Goal: Information Seeking & Learning: Learn about a topic

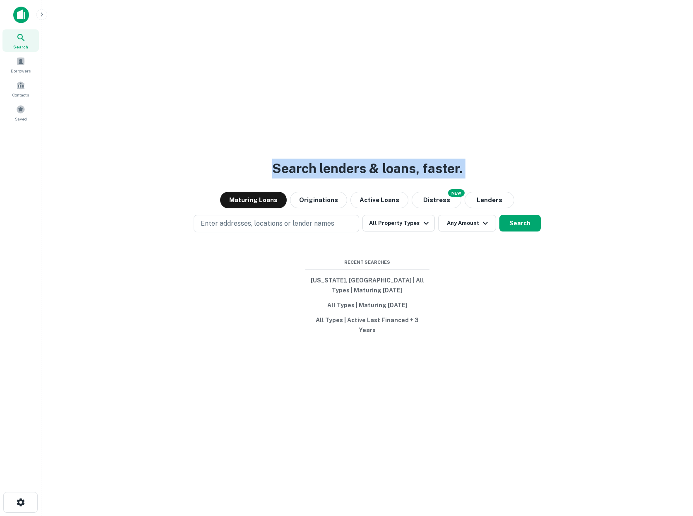
click at [37, 72] on div "Search Borrowers Contacts Saved Search lenders & loans, faster. Maturing Loans …" at bounding box center [346, 258] width 693 height 516
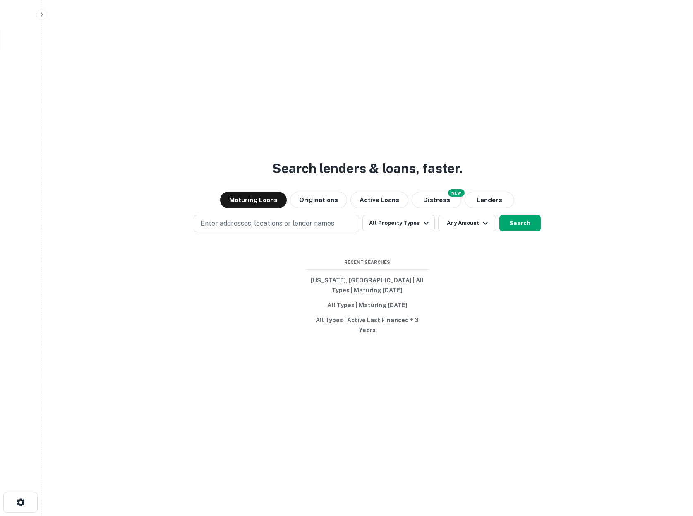
click at [34, 47] on div "Search Borrowers Contacts Saved" at bounding box center [20, 65] width 41 height 130
click at [39, 17] on icon "button" at bounding box center [42, 14] width 7 height 7
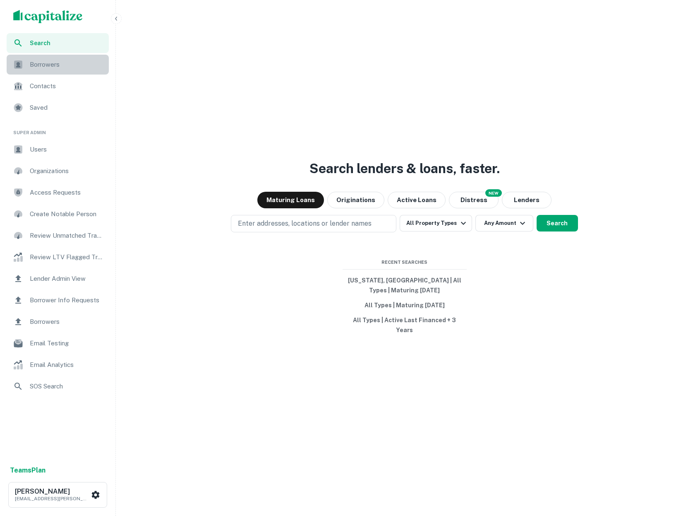
click at [36, 72] on div "Borrowers" at bounding box center [58, 65] width 102 height 20
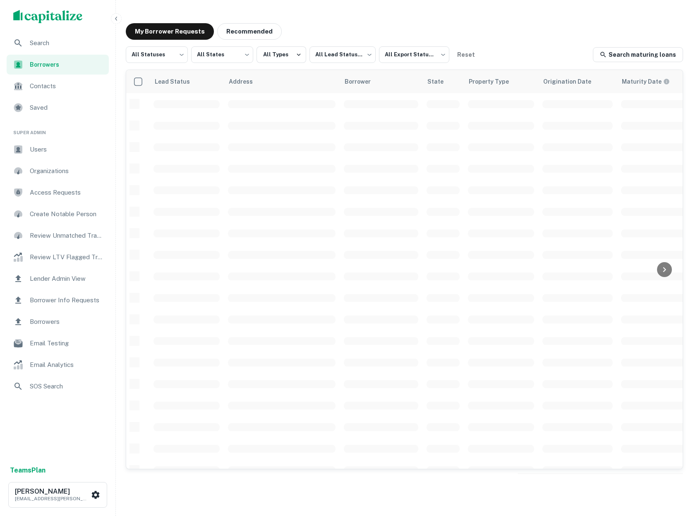
click at [44, 145] on span "Users" at bounding box center [67, 149] width 74 height 10
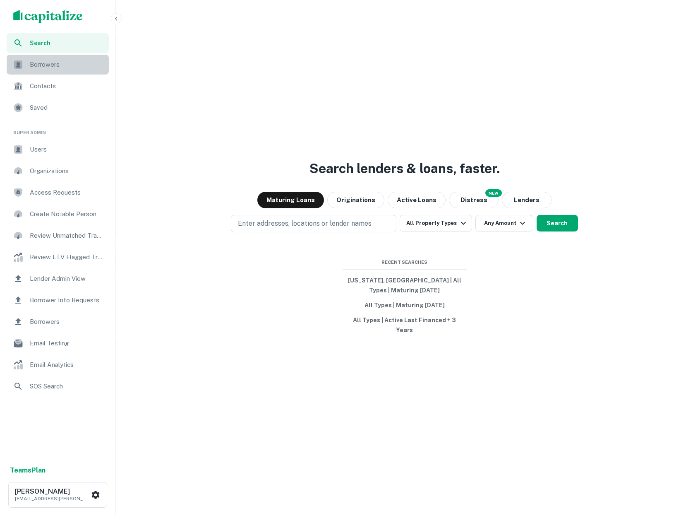
click at [52, 64] on span "Borrowers" at bounding box center [67, 65] width 74 height 10
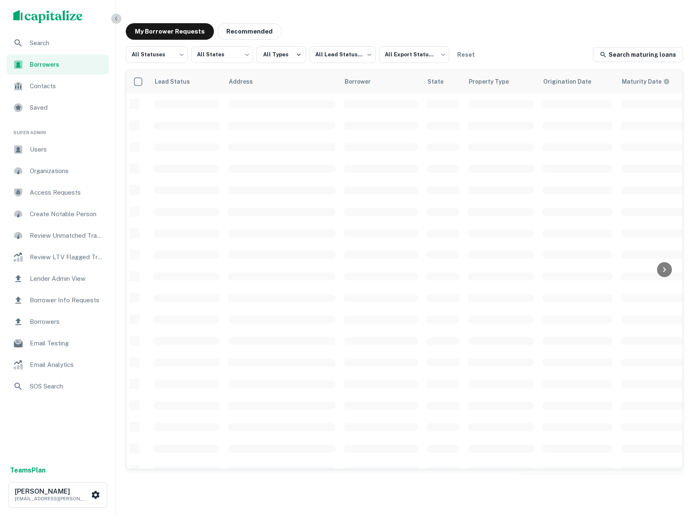
click at [116, 20] on icon "button" at bounding box center [116, 18] width 7 height 7
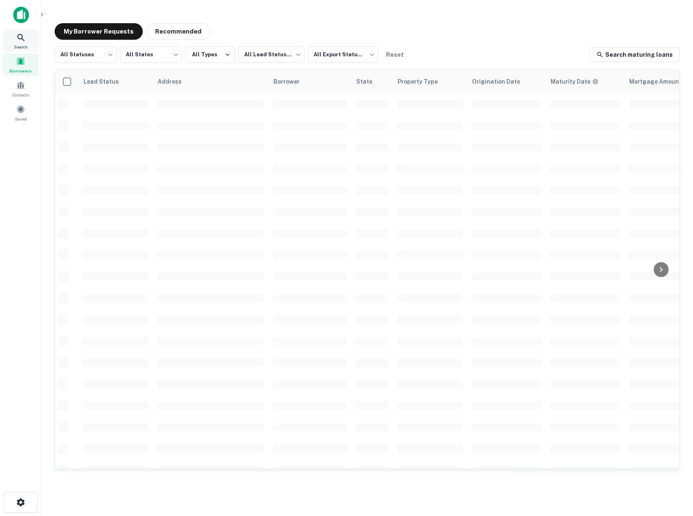
click at [31, 38] on div "Search" at bounding box center [20, 40] width 36 height 22
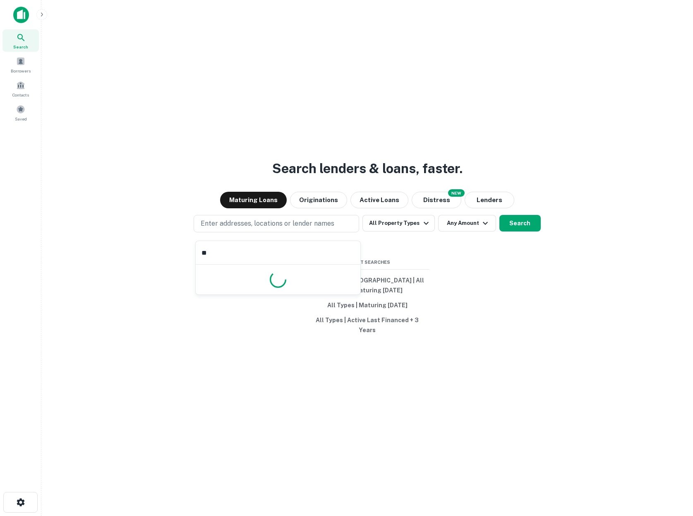
type input "*"
type input "*****"
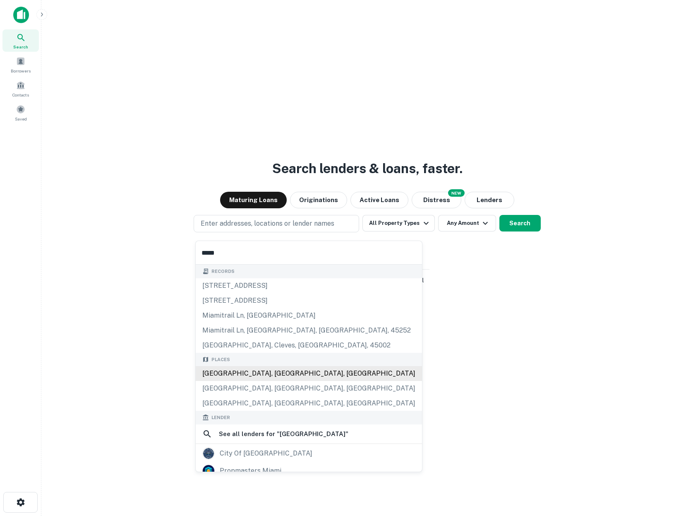
click at [285, 371] on div "Miami, FL, USA" at bounding box center [309, 373] width 226 height 15
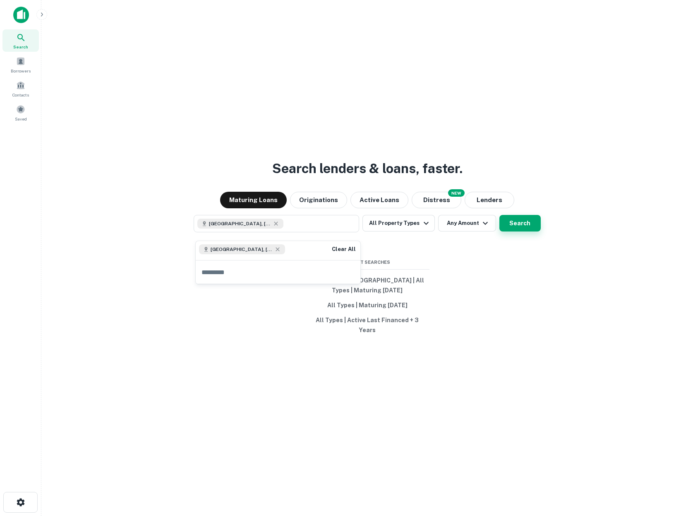
click at [536, 226] on button "Search" at bounding box center [520, 223] width 41 height 17
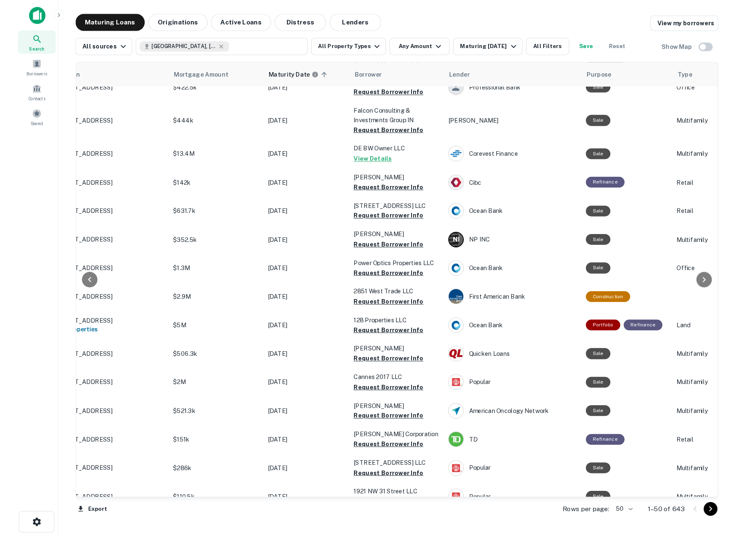
scroll to position [417, 0]
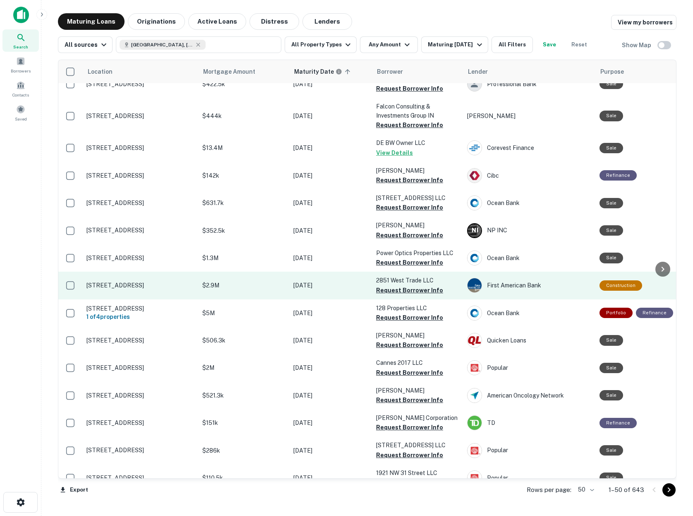
click at [147, 282] on p "2851 W Trade Ave Miami, FL 33133" at bounding box center [141, 285] width 108 height 7
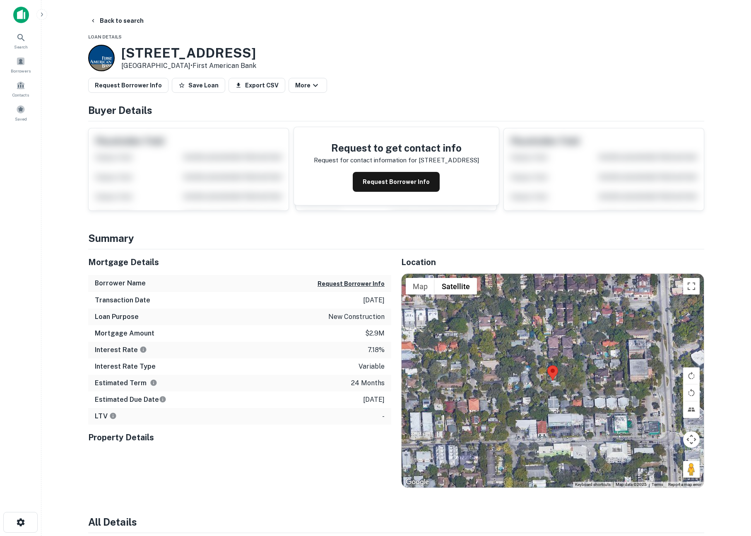
click at [43, 16] on icon "button" at bounding box center [42, 14] width 7 height 7
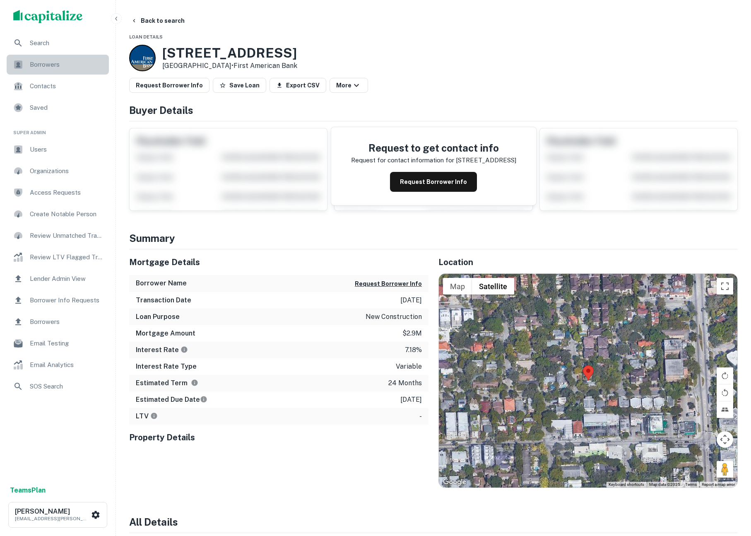
click at [51, 68] on span "Borrowers" at bounding box center [67, 65] width 74 height 10
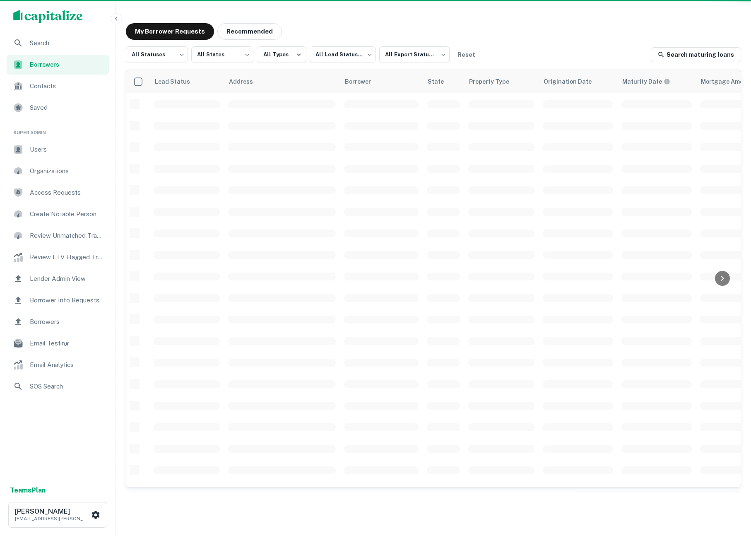
scroll to position [144, 0]
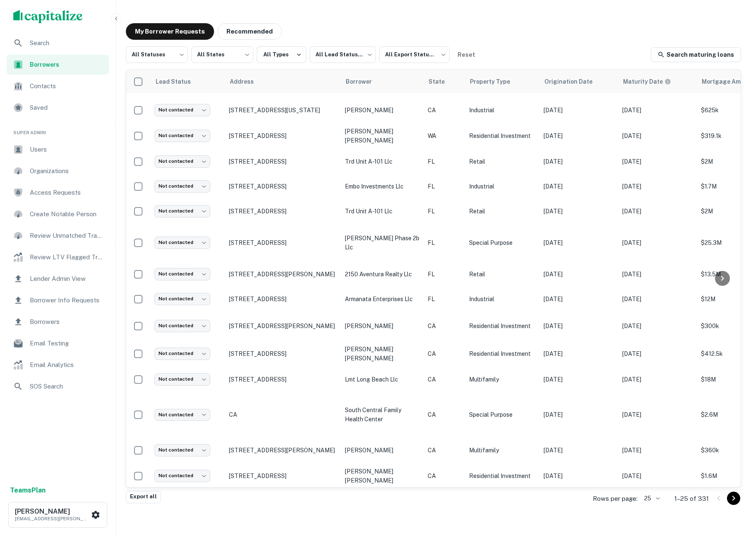
click at [117, 16] on icon "button" at bounding box center [116, 18] width 7 height 7
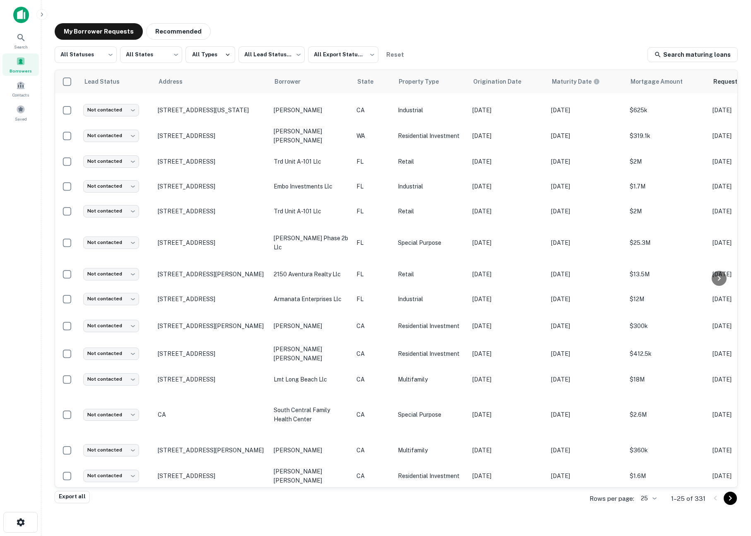
click at [13, 18] on img at bounding box center [21, 15] width 16 height 17
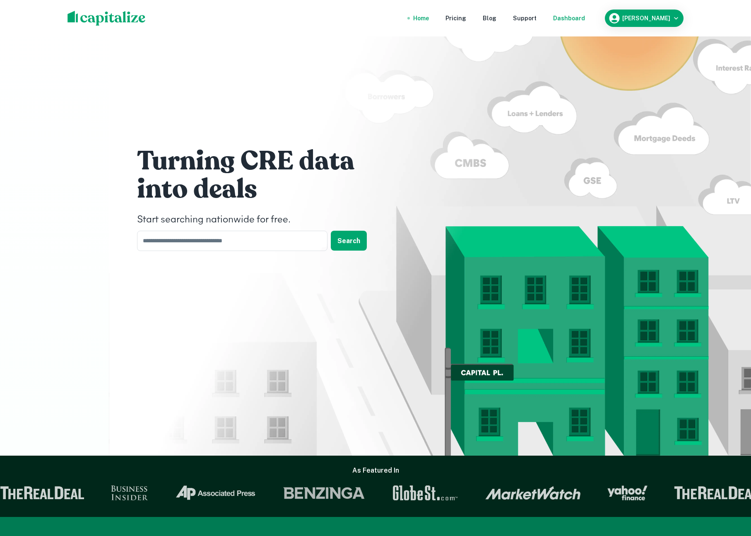
click at [581, 20] on div "Dashboard" at bounding box center [569, 18] width 32 height 9
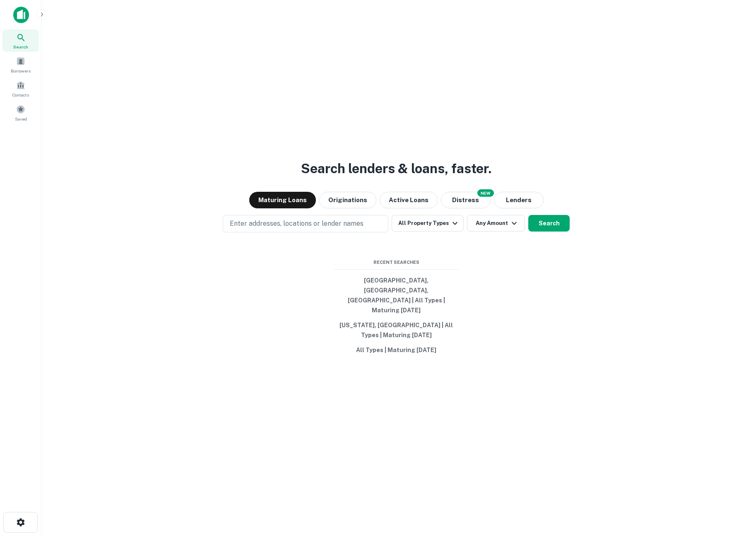
click at [42, 20] on main "Search lenders & loans, faster. Maturing Loans Originations Active Loans NEW Di…" at bounding box center [396, 268] width 710 height 536
click at [43, 12] on icon "button" at bounding box center [42, 14] width 7 height 7
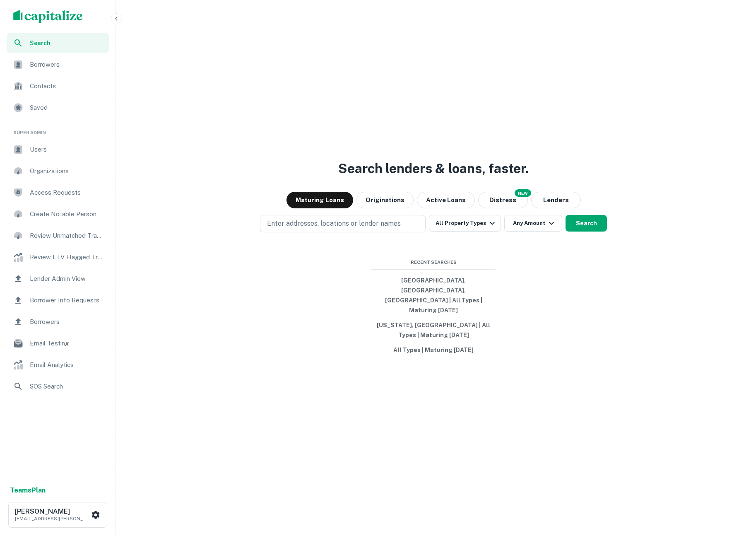
click at [50, 154] on span "Users" at bounding box center [67, 149] width 74 height 10
click at [114, 17] on icon "button" at bounding box center [116, 18] width 7 height 7
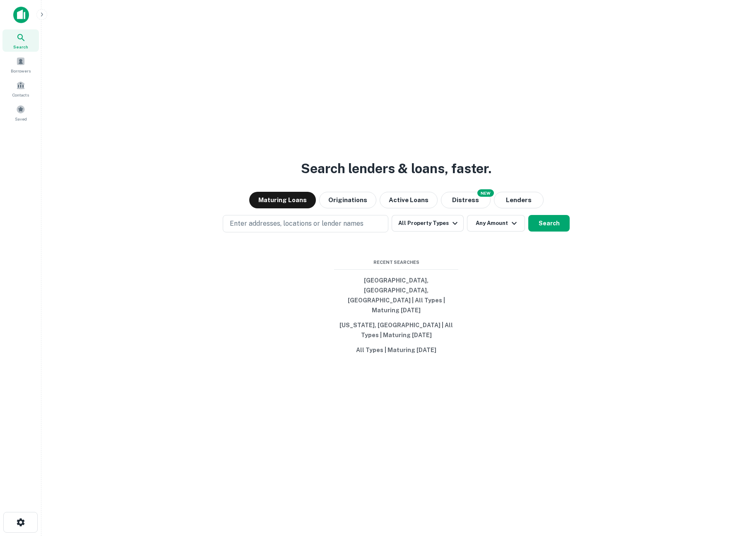
click at [39, 12] on icon "button" at bounding box center [42, 14] width 7 height 7
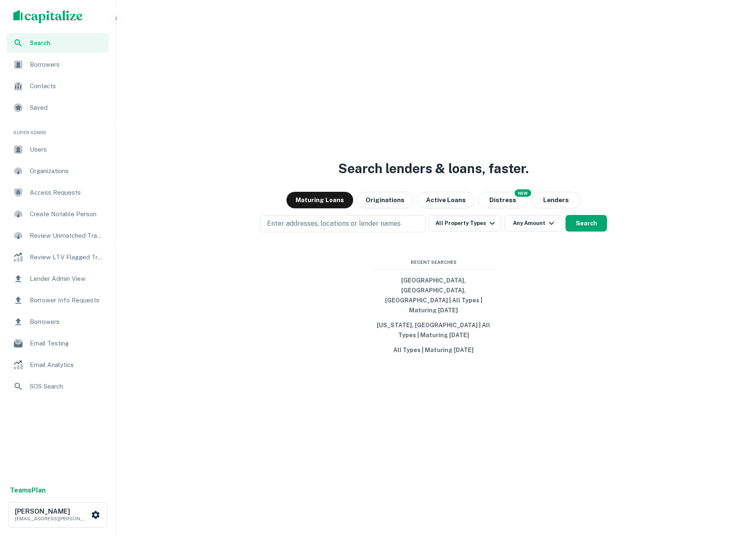
drag, startPoint x: 29, startPoint y: 141, endPoint x: 24, endPoint y: 142, distance: 5.0
click at [29, 142] on div "Users" at bounding box center [58, 150] width 102 height 20
click at [116, 22] on button "button" at bounding box center [116, 18] width 11 height 11
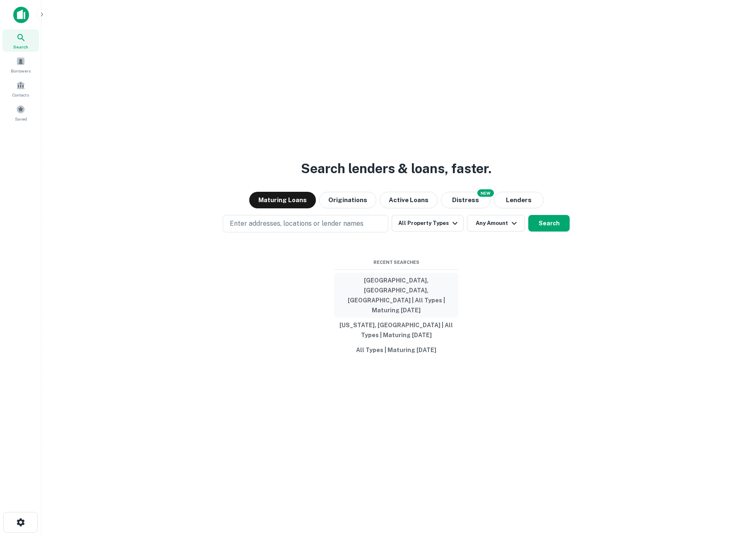
click at [373, 293] on button "Miami, FL, USA | All Types | Maturing In 1 Year" at bounding box center [396, 295] width 124 height 45
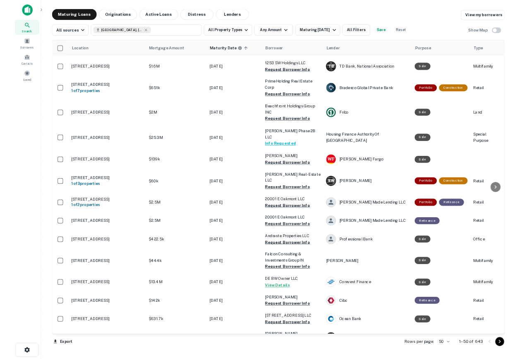
scroll to position [144, 0]
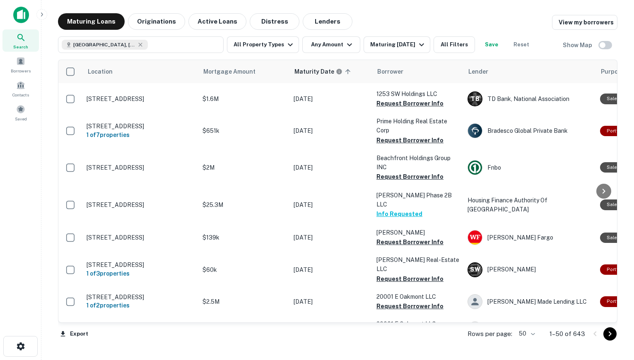
click at [300, 2] on main "Maturing Loans Originations Active Loans Distress Lenders View my borrowers Mia…" at bounding box center [337, 180] width 592 height 360
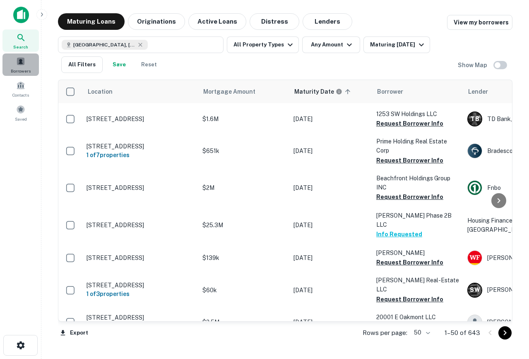
click at [20, 56] on div "Borrowers" at bounding box center [20, 64] width 36 height 22
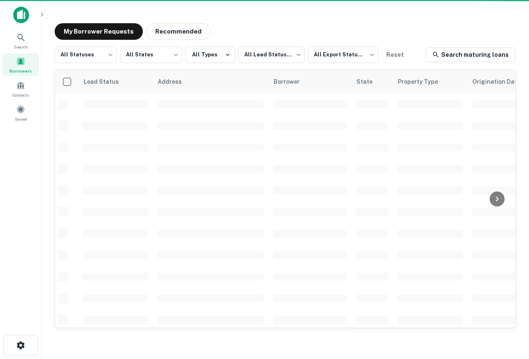
scroll to position [12, 0]
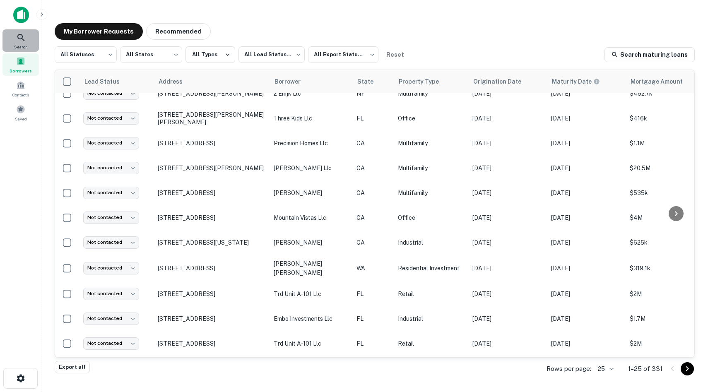
click at [24, 30] on div "Search" at bounding box center [20, 40] width 36 height 22
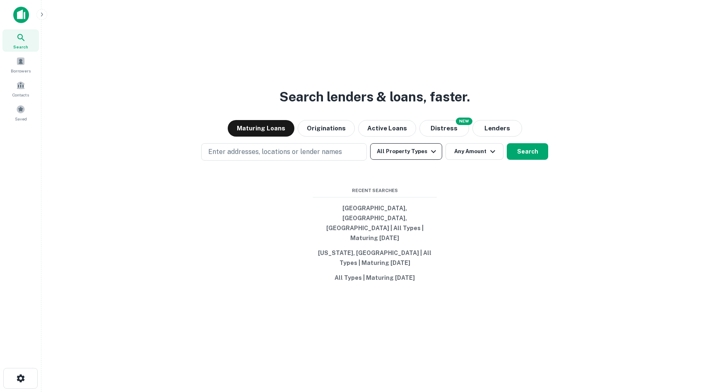
click at [418, 160] on button "All Property Types" at bounding box center [406, 151] width 72 height 17
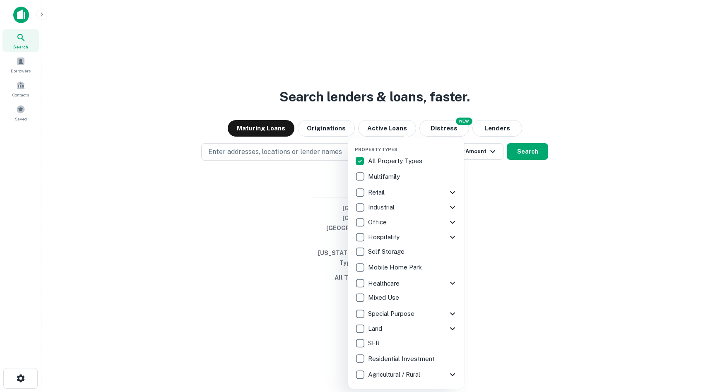
click at [453, 191] on icon at bounding box center [453, 193] width 10 height 10
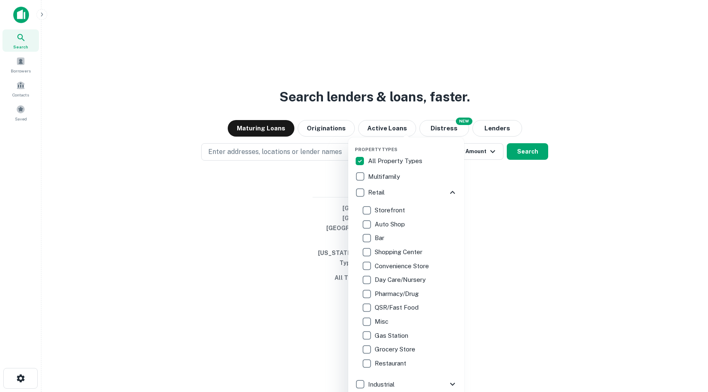
click at [453, 190] on icon at bounding box center [453, 193] width 10 height 10
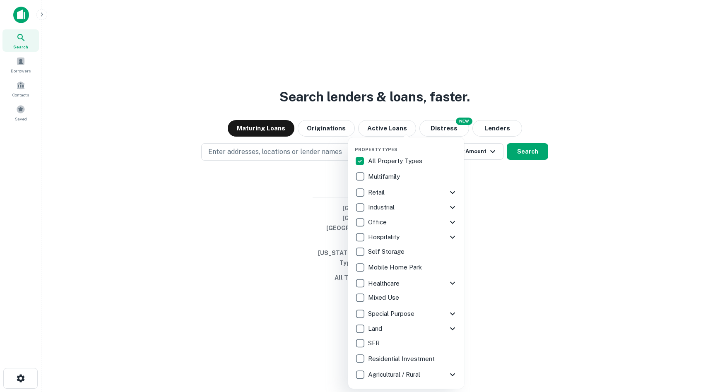
click at [453, 316] on icon at bounding box center [453, 314] width 10 height 10
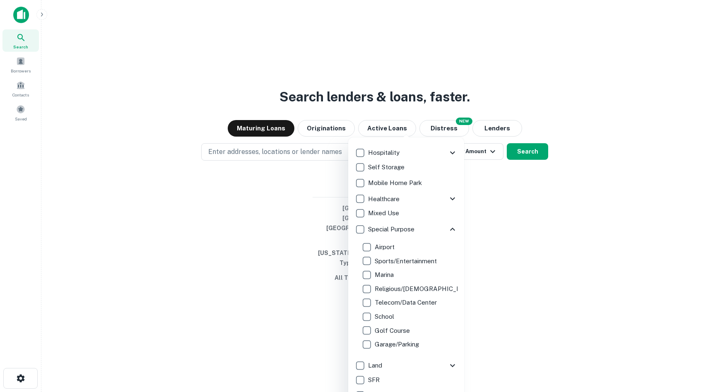
scroll to position [87, 0]
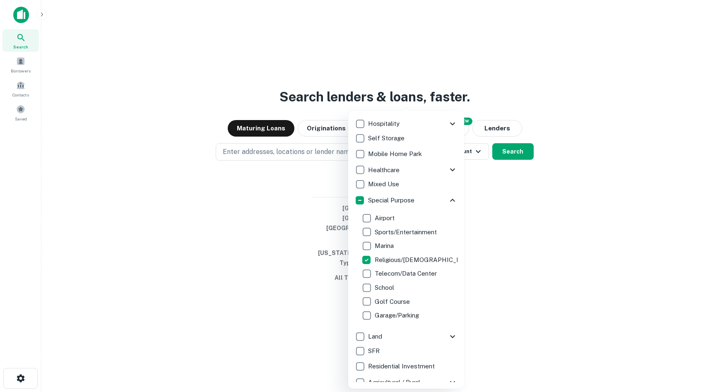
click at [513, 255] on div at bounding box center [354, 196] width 708 height 392
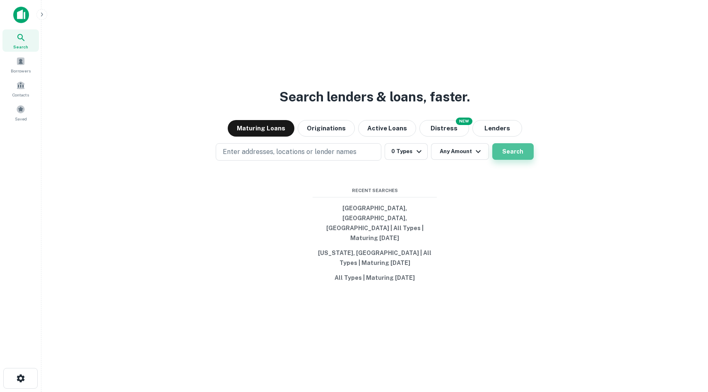
click at [513, 160] on button "Search" at bounding box center [512, 151] width 41 height 17
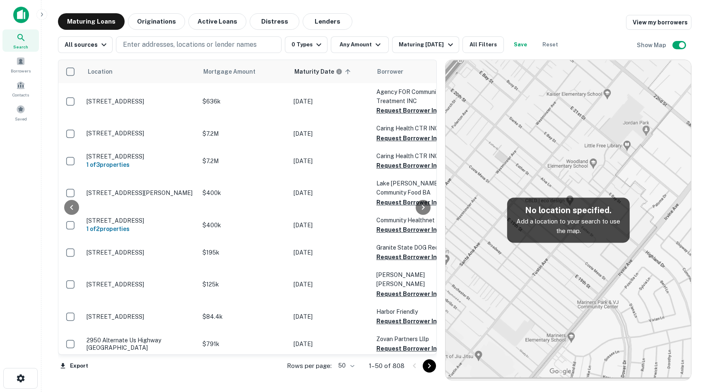
scroll to position [12, 0]
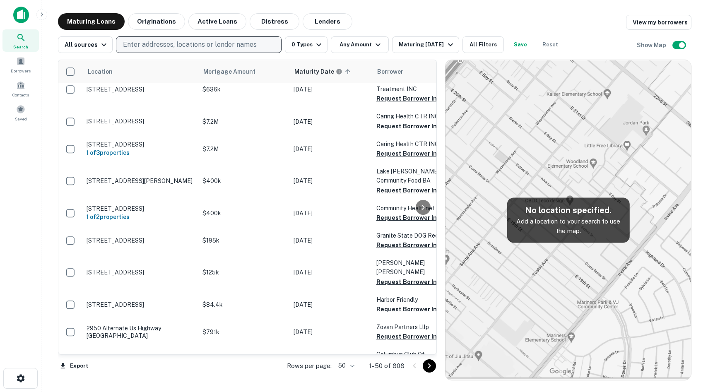
click at [223, 45] on p "Enter addresses, locations or lender names" at bounding box center [190, 45] width 134 height 10
type input "**********"
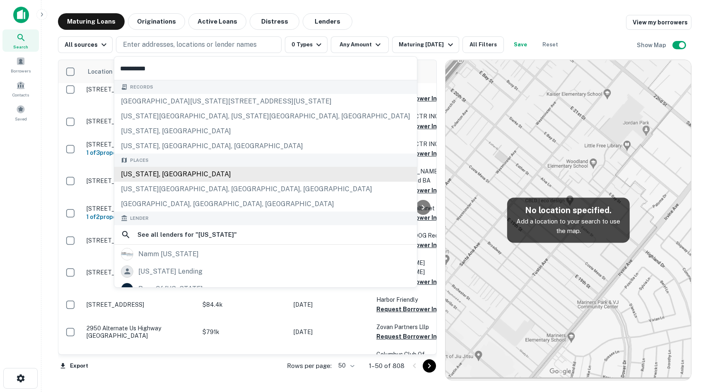
click at [198, 173] on div "California, USA" at bounding box center [265, 174] width 303 height 15
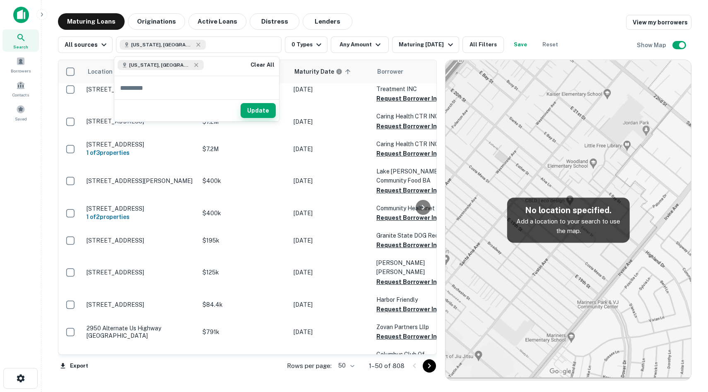
click at [258, 110] on button "Update" at bounding box center [258, 110] width 35 height 15
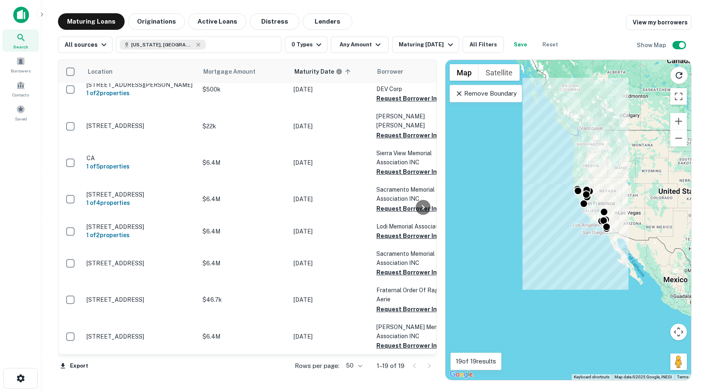
click at [491, 89] on p "Remove Boundary" at bounding box center [486, 94] width 62 height 10
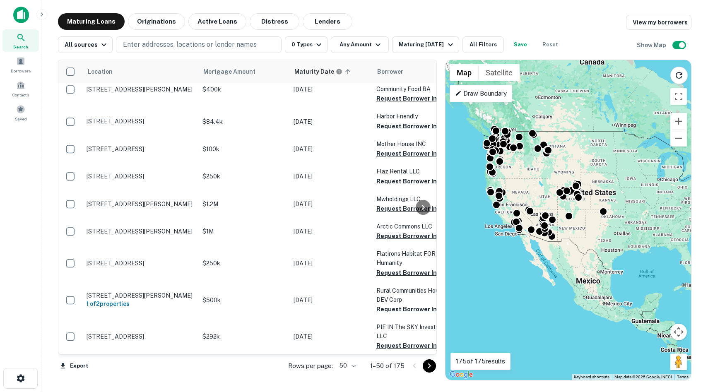
drag, startPoint x: 648, startPoint y: 200, endPoint x: 554, endPoint y: 199, distance: 94.0
click at [554, 199] on div "To activate drag with keyboard, press Alt + Enter. Once in keyboard drag state,…" at bounding box center [568, 220] width 246 height 320
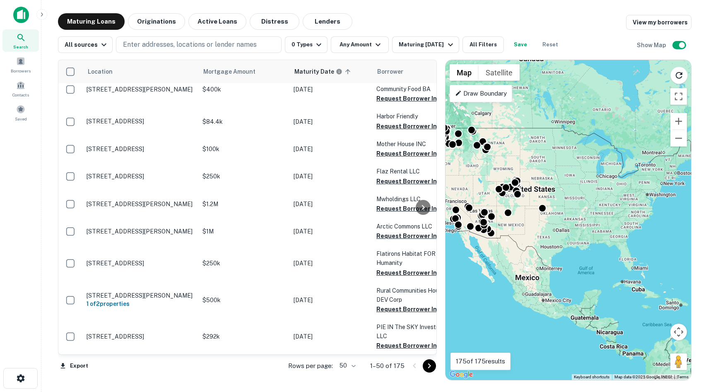
drag, startPoint x: 597, startPoint y: 220, endPoint x: 559, endPoint y: 222, distance: 37.8
click at [559, 222] on div "To activate drag with keyboard, press Alt + Enter. Once in keyboard drag state,…" at bounding box center [568, 220] width 246 height 320
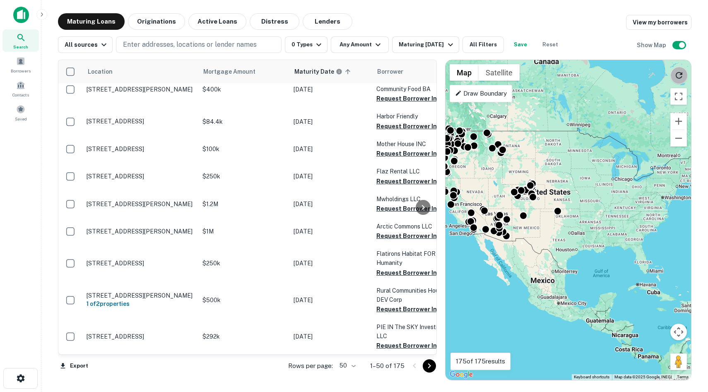
click at [678, 73] on icon "Reload search area" at bounding box center [679, 75] width 10 height 10
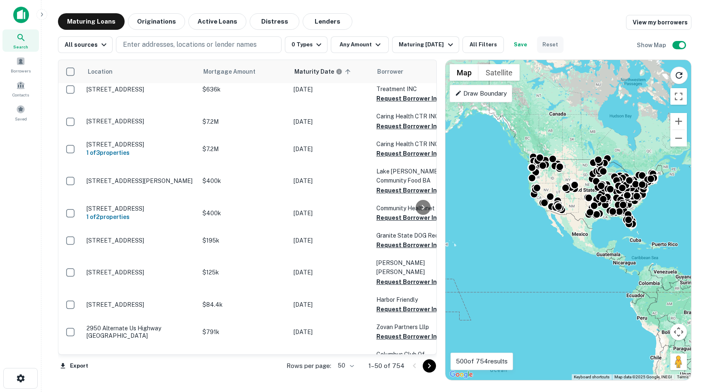
click at [554, 48] on button "Reset" at bounding box center [550, 44] width 26 height 17
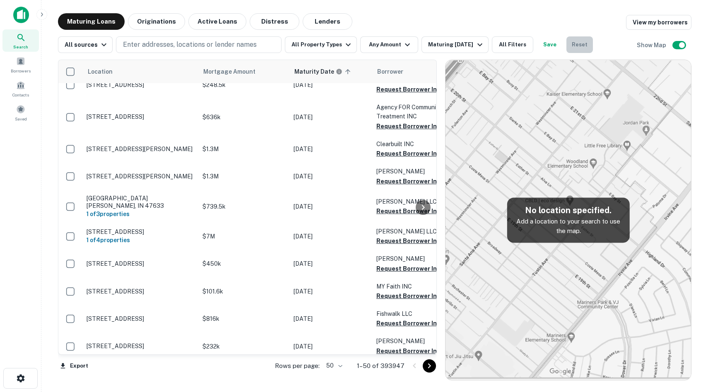
click at [567, 42] on button "Reset" at bounding box center [579, 44] width 26 height 17
click at [350, 48] on button "All Property Types" at bounding box center [321, 44] width 72 height 17
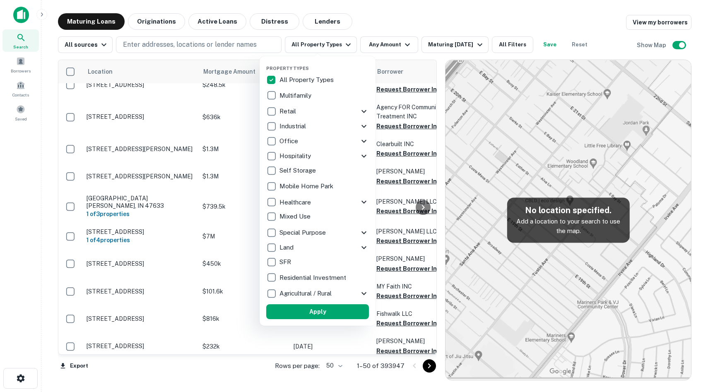
click at [364, 232] on icon at bounding box center [364, 233] width 10 height 10
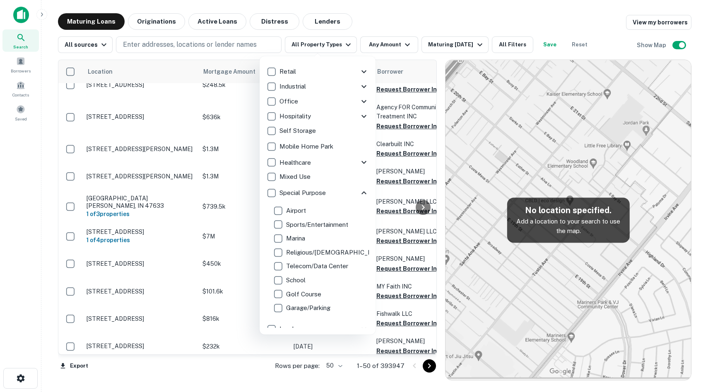
scroll to position [46, 0]
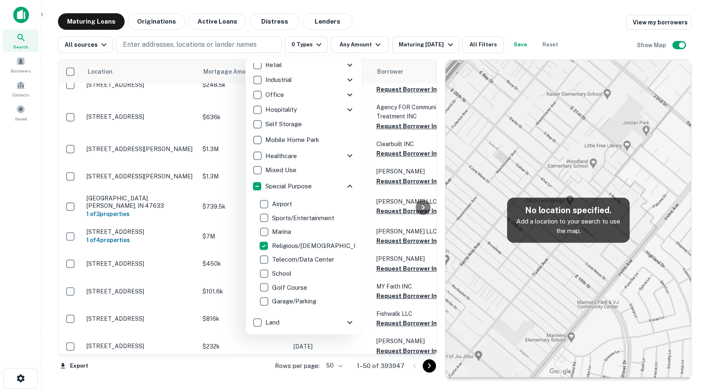
click at [415, 24] on div at bounding box center [354, 196] width 708 height 392
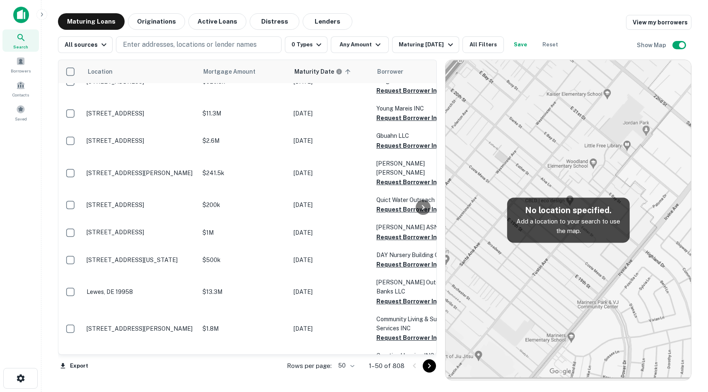
scroll to position [888, 0]
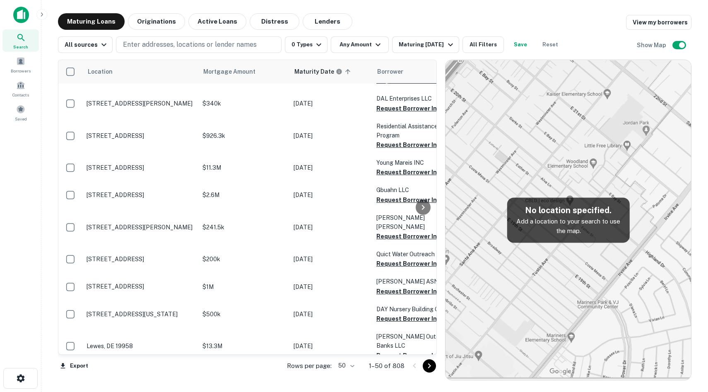
click at [592, 114] on img at bounding box center [568, 220] width 246 height 320
click at [592, 116] on img at bounding box center [568, 220] width 246 height 320
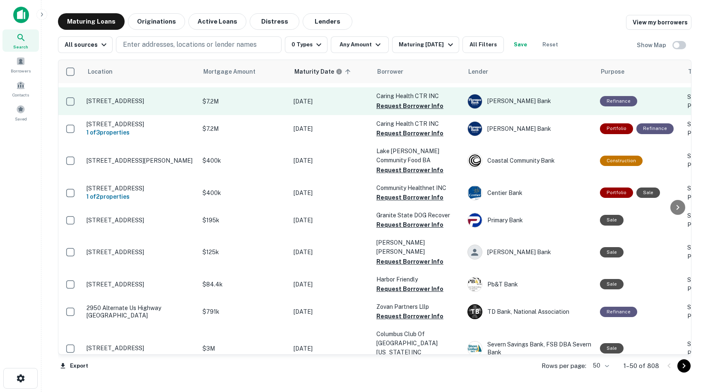
scroll to position [0, 0]
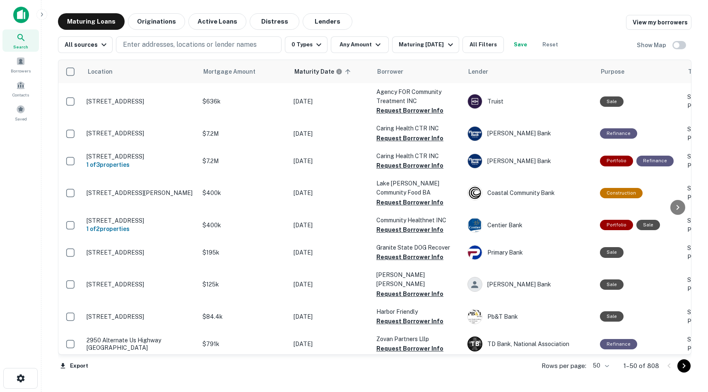
click at [21, 31] on div "Search" at bounding box center [20, 40] width 36 height 22
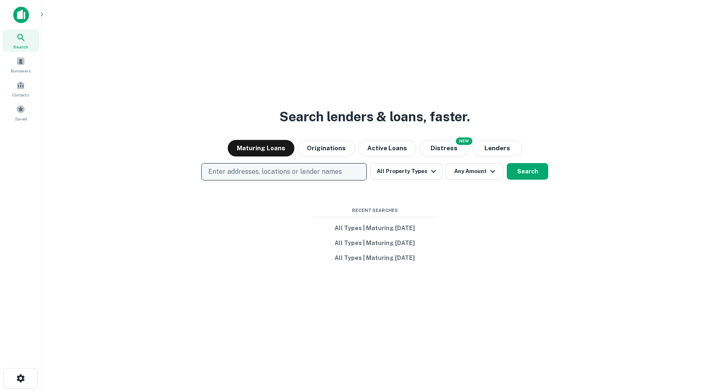
click at [292, 173] on p "Enter addresses, locations or lender names" at bounding box center [275, 172] width 134 height 10
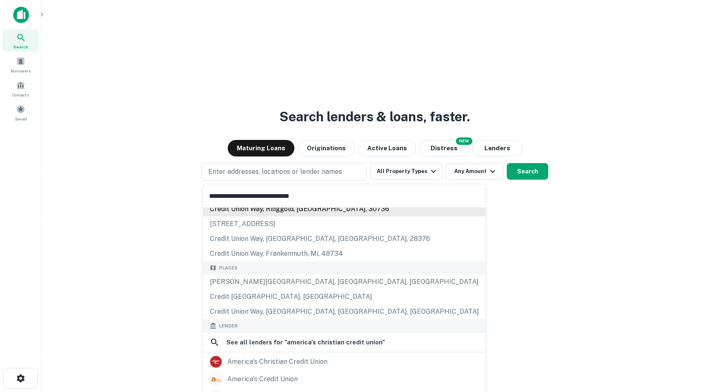
scroll to position [79, 0]
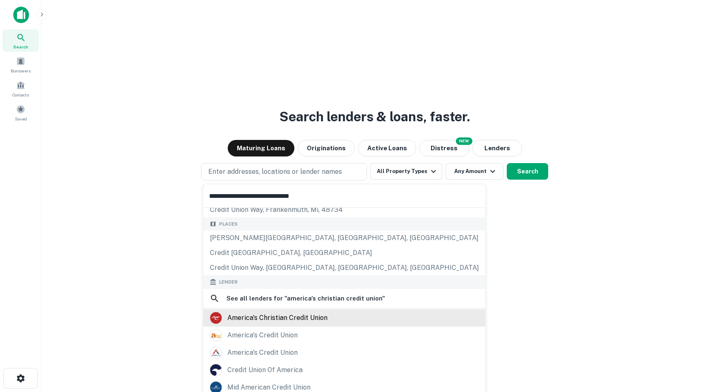
type input "**********"
click at [319, 315] on div "america's christian credit union" at bounding box center [277, 318] width 100 height 12
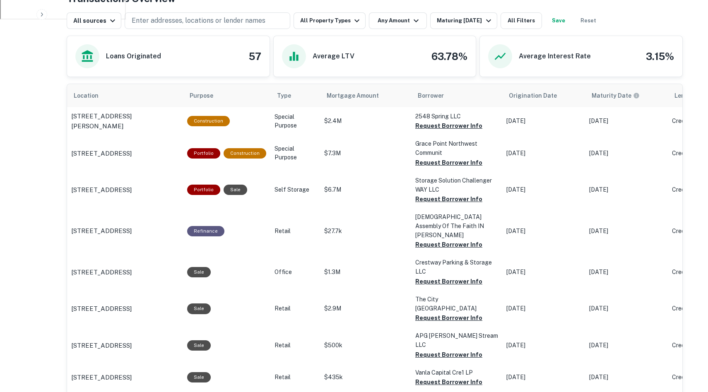
scroll to position [442, 0]
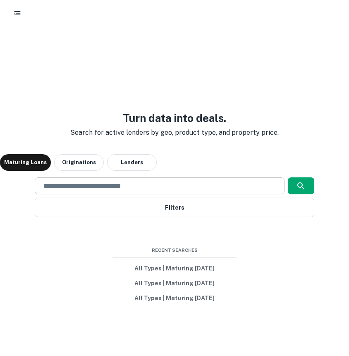
click at [107, 187] on input "text" at bounding box center [160, 186] width 242 height 10
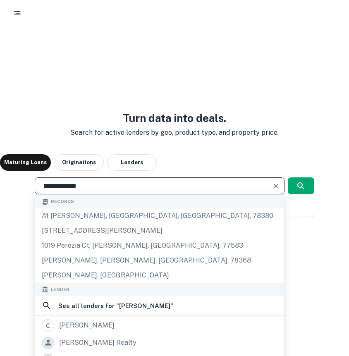
type input "**********"
click at [9, 6] on div at bounding box center [174, 13] width 349 height 26
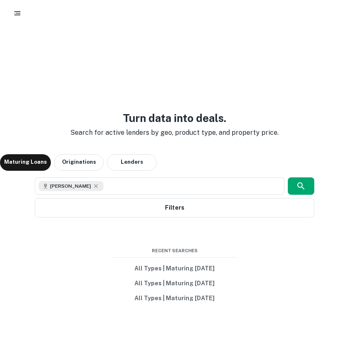
click at [14, 13] on icon "button" at bounding box center [17, 13] width 8 height 8
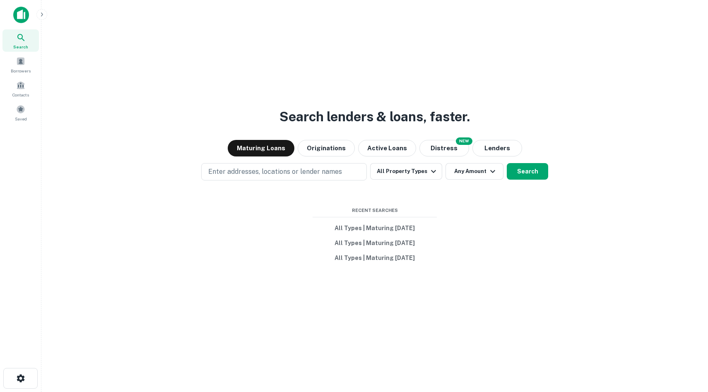
click at [40, 8] on div at bounding box center [54, 15] width 83 height 17
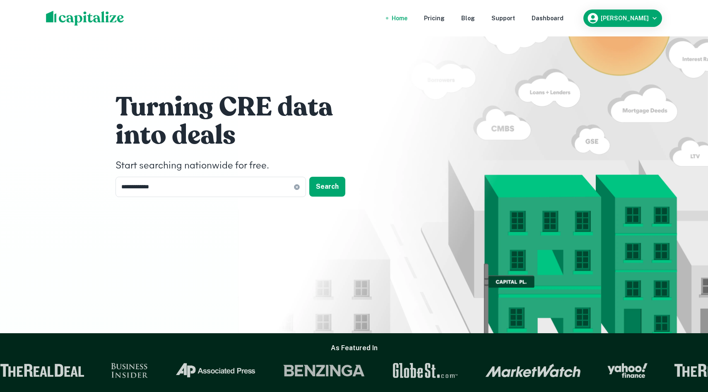
click at [103, 17] on img at bounding box center [85, 18] width 78 height 15
click at [102, 15] on img at bounding box center [85, 18] width 78 height 15
click at [349, 17] on div "Dashboard" at bounding box center [548, 18] width 32 height 9
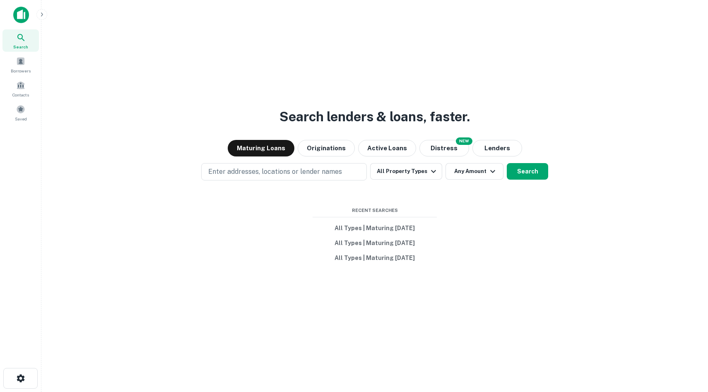
click at [42, 17] on button "button" at bounding box center [41, 14] width 11 height 11
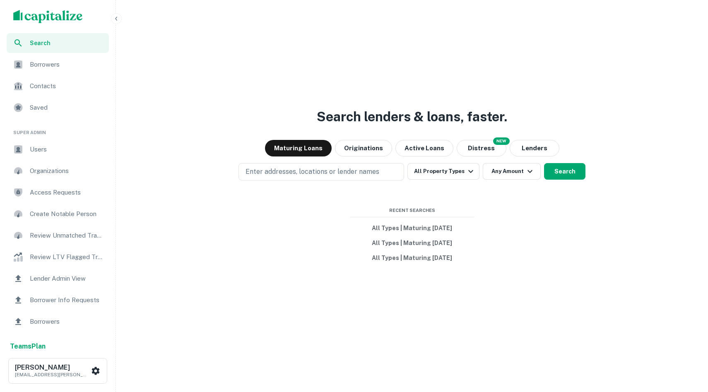
click at [38, 151] on span "Users" at bounding box center [67, 149] width 74 height 10
click at [116, 20] on icon "button" at bounding box center [116, 18] width 7 height 7
